Goal: Task Accomplishment & Management: Use online tool/utility

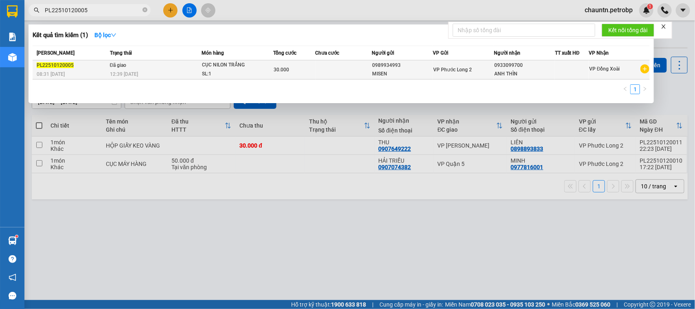
type input "PL22510120005"
click at [300, 74] on td "30.000" at bounding box center [294, 69] width 42 height 19
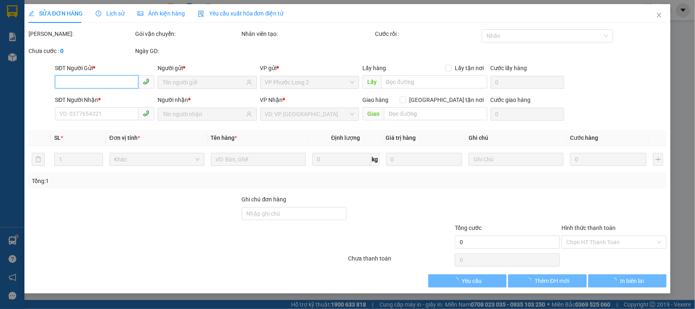
type input "0989934993"
type input "0933099700"
type input "30.000"
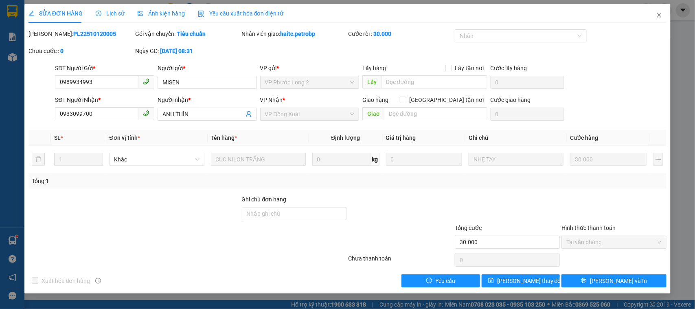
click at [118, 11] on span "Lịch sử" at bounding box center [110, 13] width 29 height 7
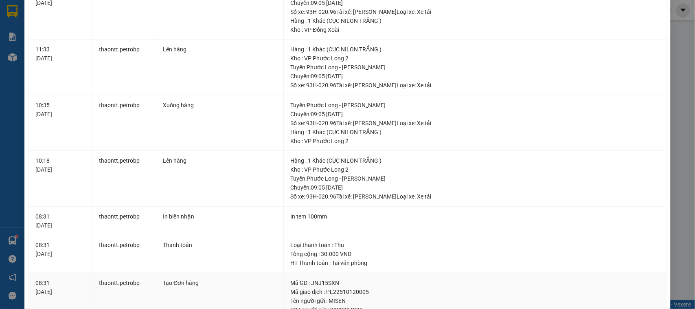
scroll to position [118, 0]
